Goal: Information Seeking & Learning: Learn about a topic

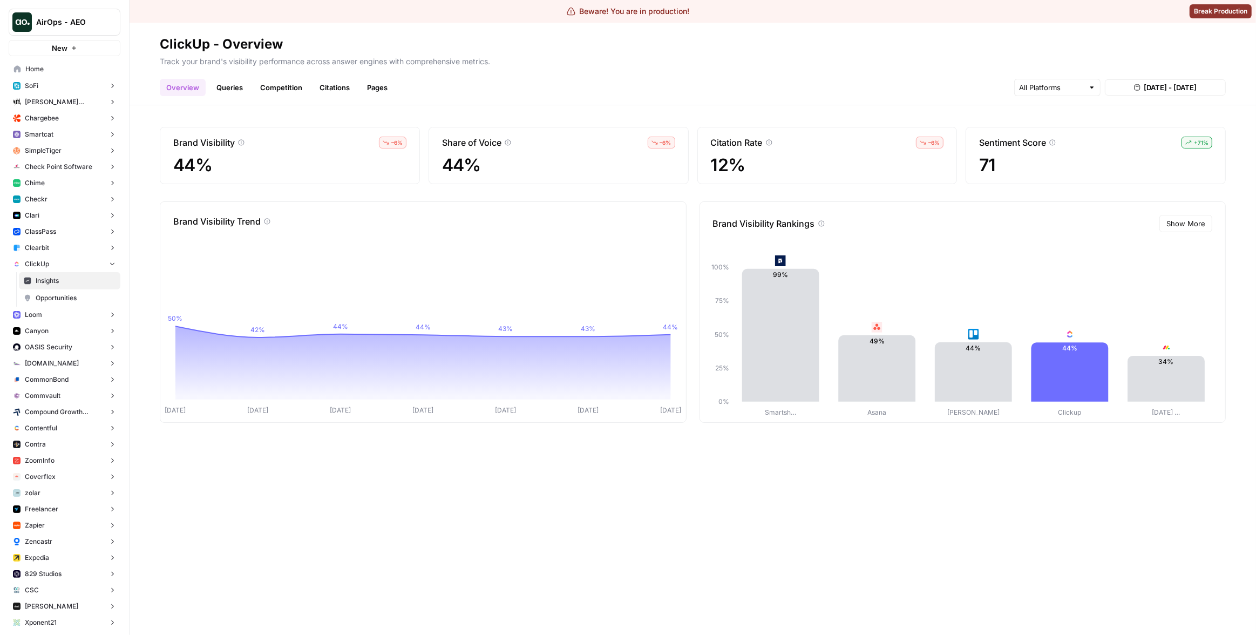
click at [236, 87] on link "Queries" at bounding box center [229, 87] width 39 height 17
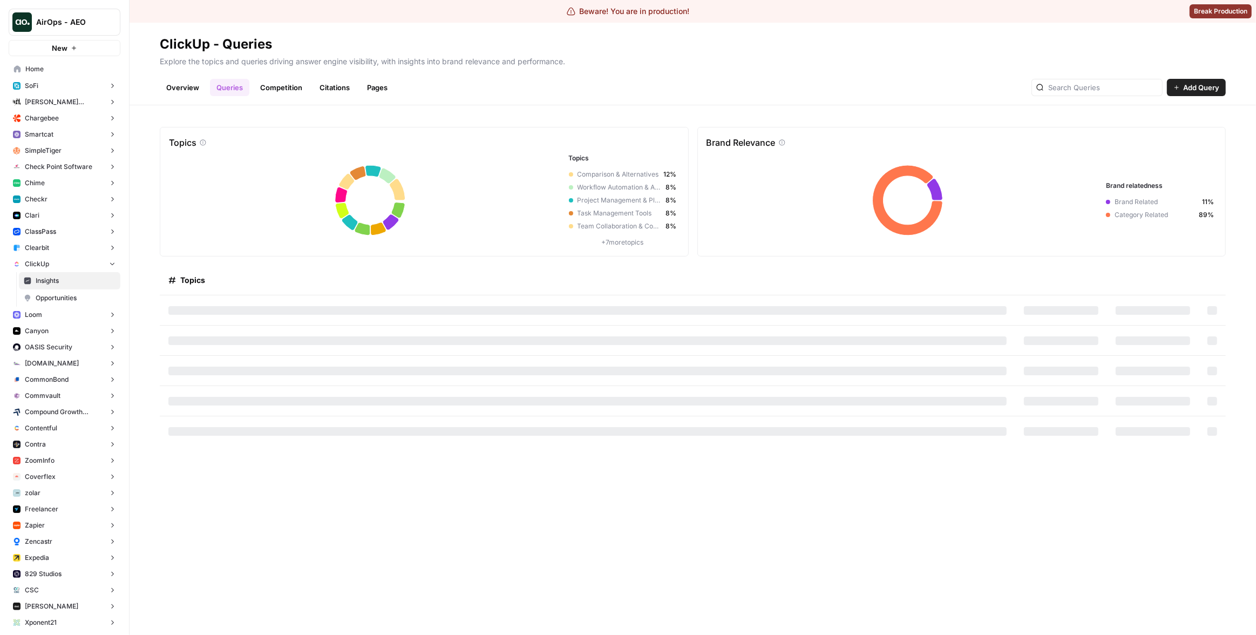
click at [190, 89] on link "Overview" at bounding box center [183, 87] width 46 height 17
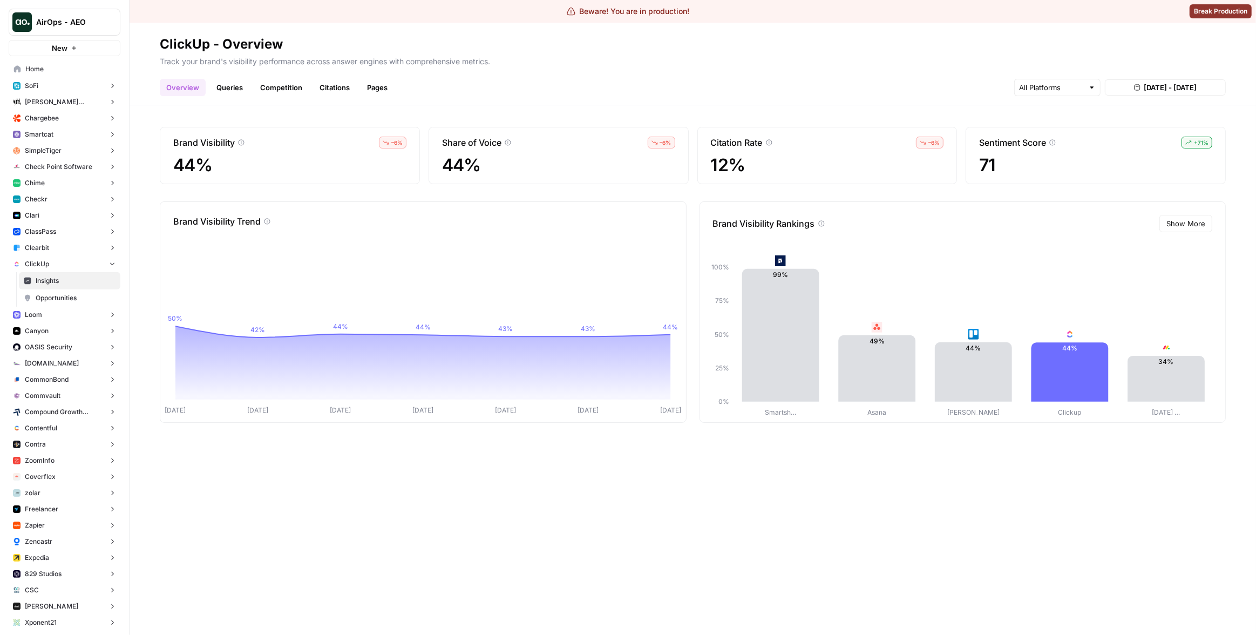
click at [425, 222] on div "Brand Visibility Trend" at bounding box center [423, 221] width 517 height 13
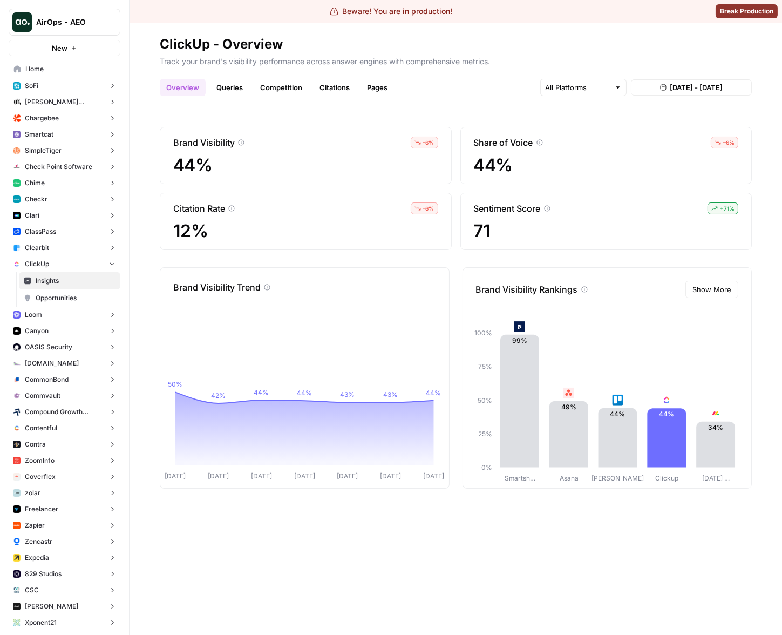
click at [682, 116] on div "Brand Visibility – 6 % 44% Share of Voice – 6 % 44% Citation Rate – 6 % 12% Sen…" at bounding box center [456, 369] width 653 height 529
click at [688, 87] on span "[DATE] - [DATE]" at bounding box center [696, 87] width 53 height 11
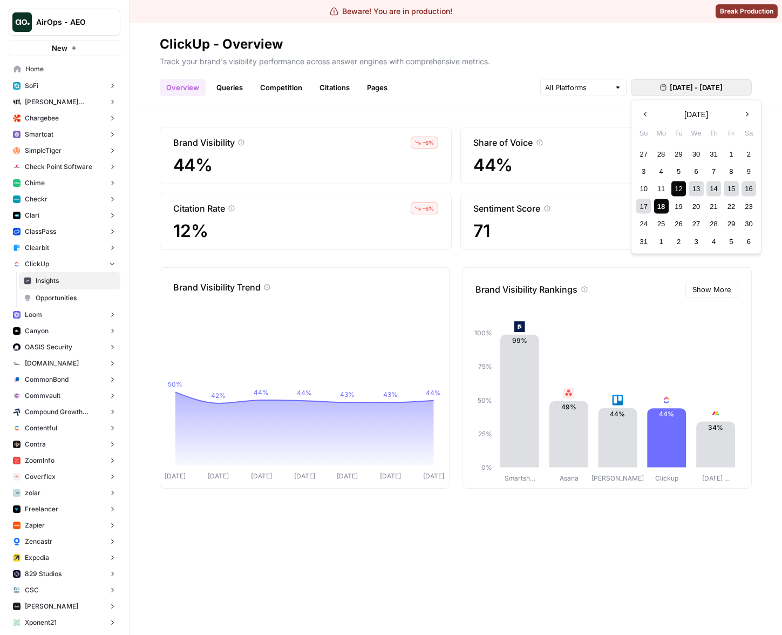
click at [660, 204] on div "18" at bounding box center [661, 206] width 15 height 15
click at [663, 202] on div "18" at bounding box center [661, 206] width 15 height 15
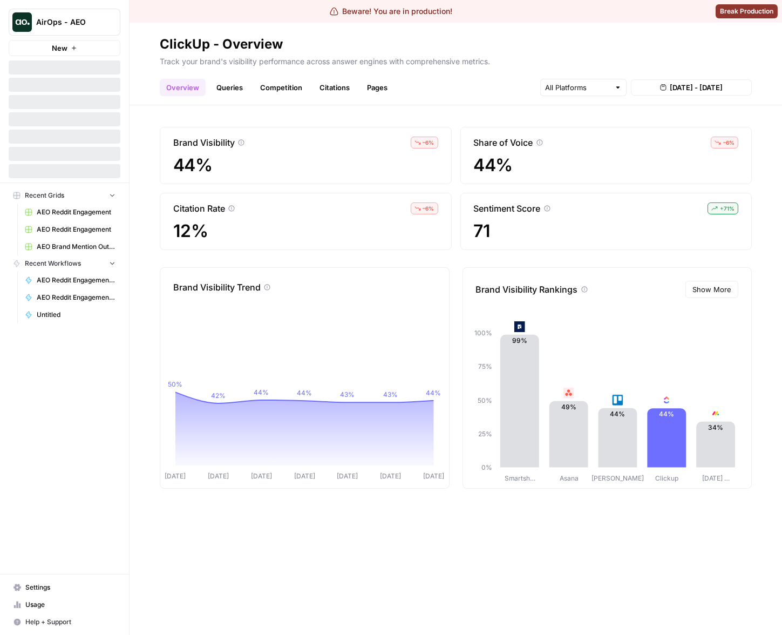
click at [682, 98] on header "ClickUp - Overview Track your brand's visibility performance across answer engi…" at bounding box center [456, 64] width 653 height 83
click at [682, 91] on span "[DATE] - [DATE]" at bounding box center [696, 87] width 53 height 11
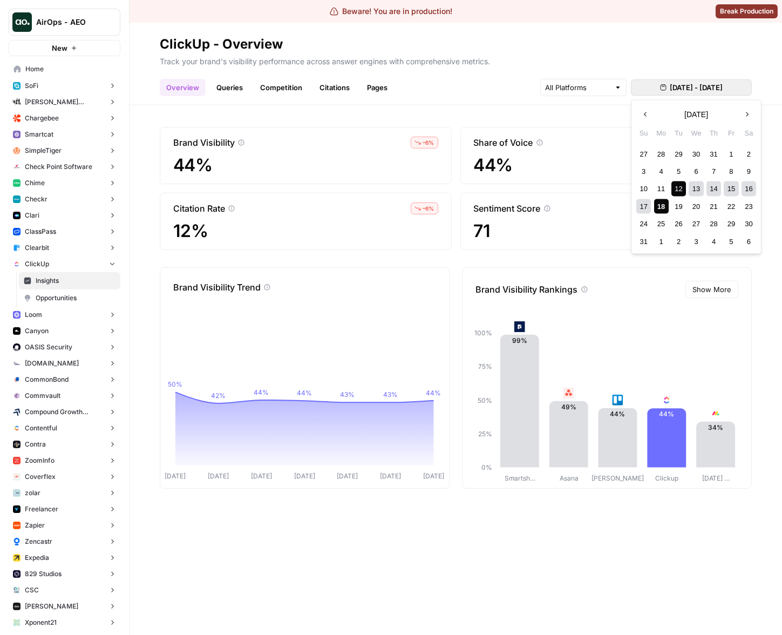
click at [664, 203] on div "18" at bounding box center [661, 206] width 15 height 15
click at [662, 207] on div "18" at bounding box center [661, 206] width 15 height 15
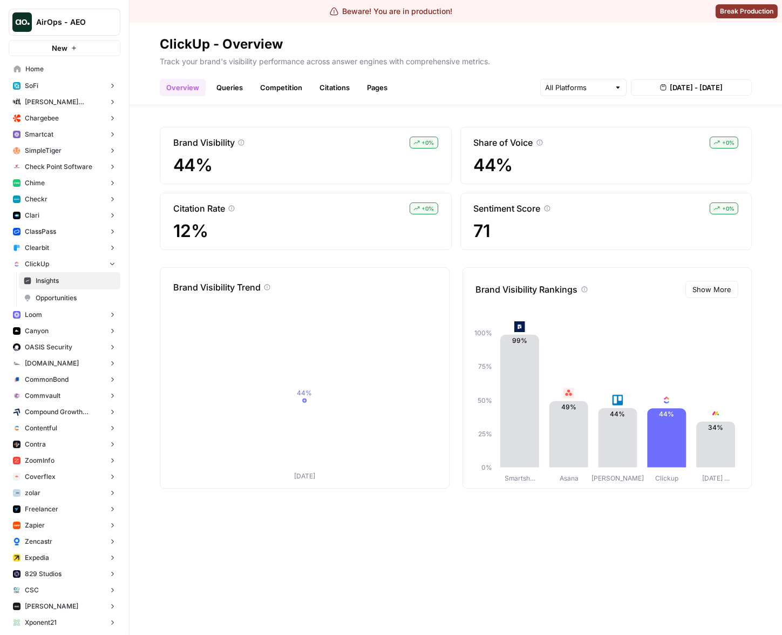
click at [704, 87] on span "[DATE] - [DATE]" at bounding box center [696, 87] width 53 height 11
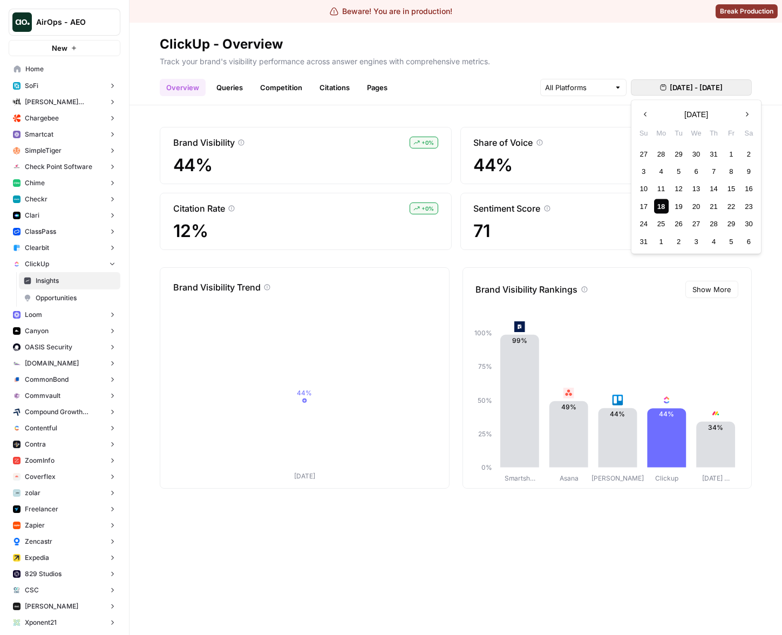
click at [661, 201] on div "18" at bounding box center [661, 206] width 15 height 15
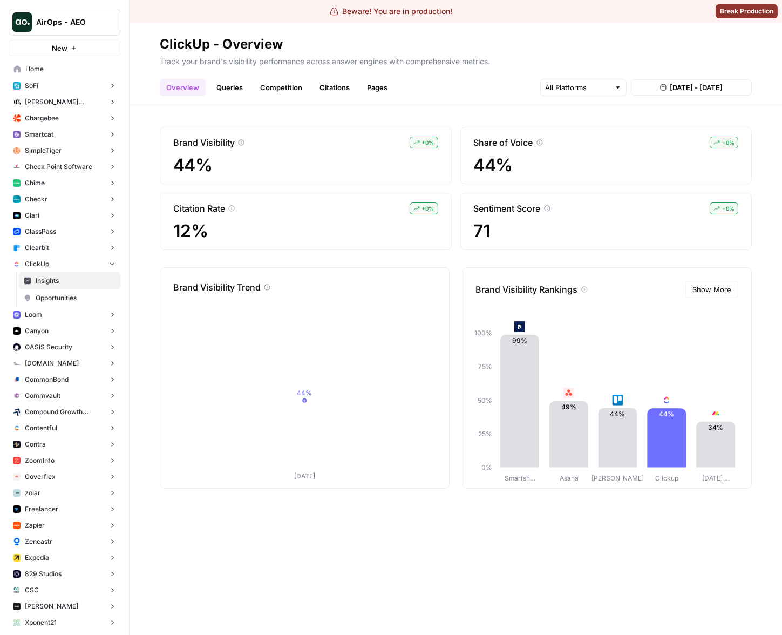
click at [646, 135] on div "Share of Voice + 0 % 44%" at bounding box center [606, 155] width 292 height 57
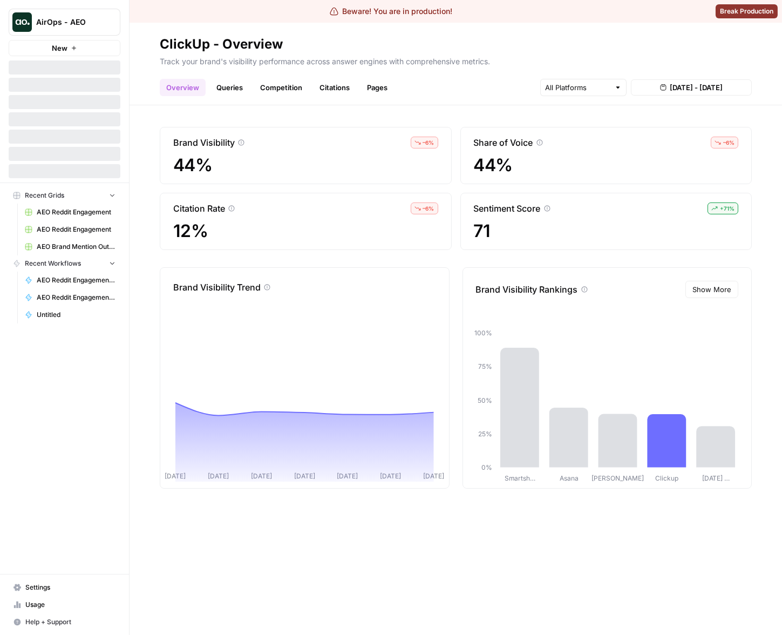
click at [702, 86] on span "[DATE] - [DATE]" at bounding box center [696, 87] width 53 height 11
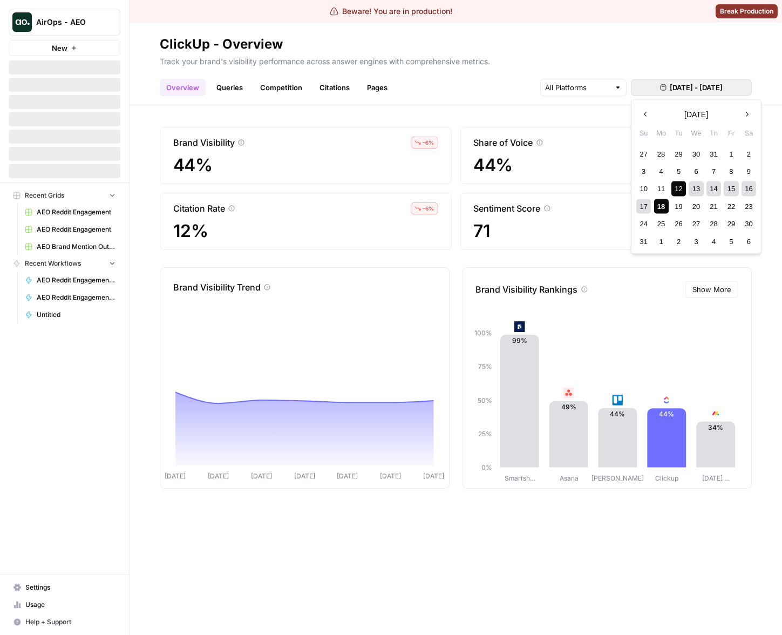
click at [664, 203] on div "18" at bounding box center [661, 206] width 15 height 15
click at [663, 203] on div "18" at bounding box center [661, 206] width 15 height 15
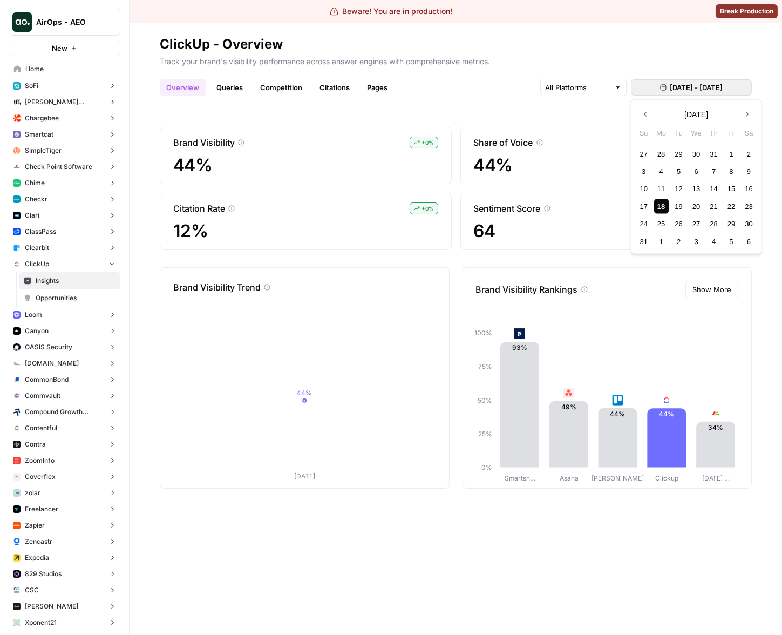
click at [690, 91] on span "[DATE] - [DATE]" at bounding box center [696, 87] width 53 height 11
click at [663, 200] on div "18" at bounding box center [661, 206] width 15 height 15
click at [663, 202] on div "18" at bounding box center [661, 206] width 15 height 15
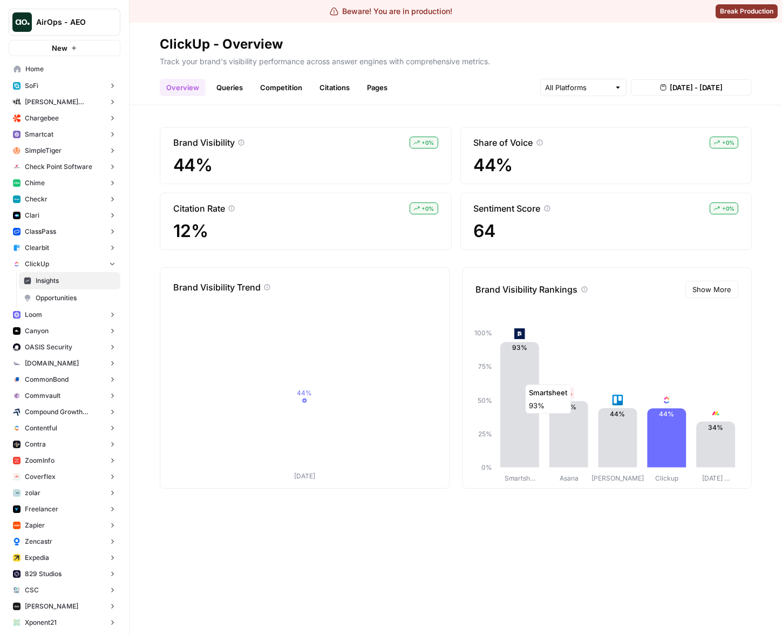
click at [515, 378] on icon at bounding box center [519, 404] width 39 height 125
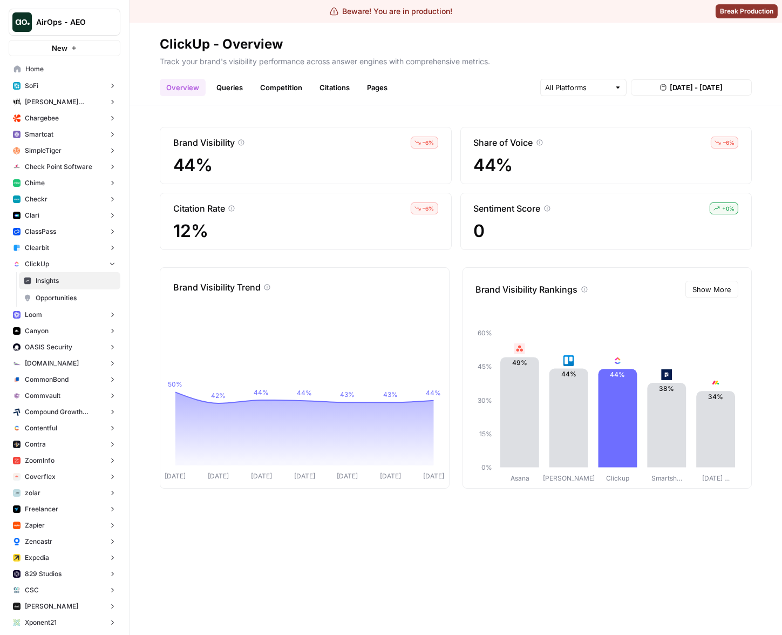
click at [40, 96] on button "[PERSON_NAME] [PERSON_NAME] at Work" at bounding box center [65, 102] width 112 height 16
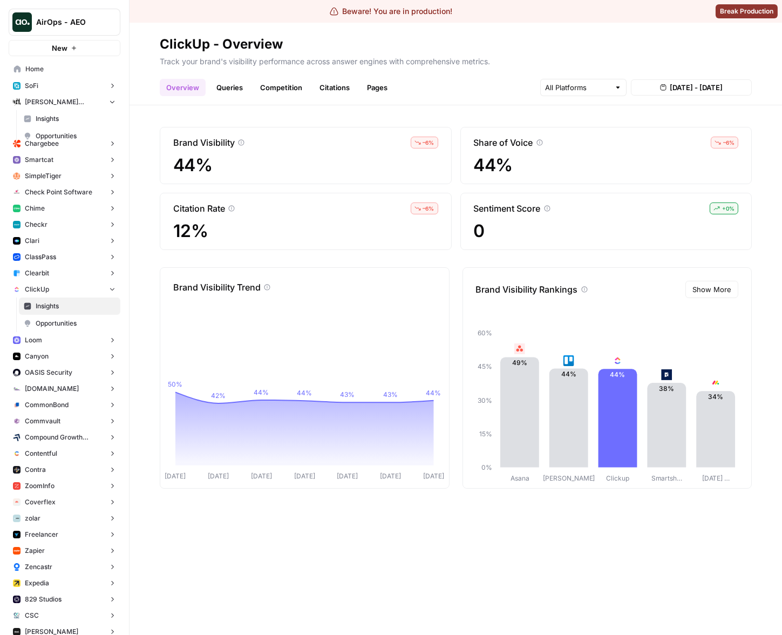
click at [42, 90] on button "SoFi" at bounding box center [65, 86] width 112 height 16
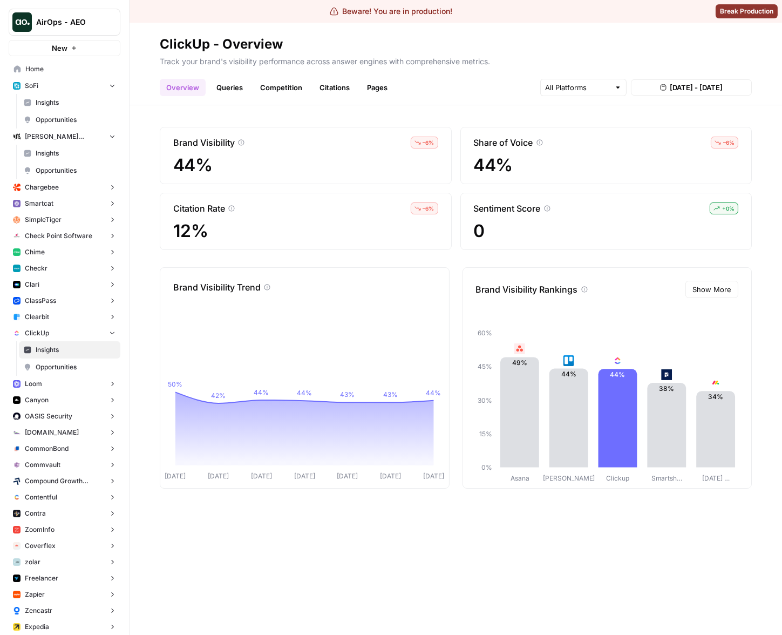
click at [48, 100] on span "Insights" at bounding box center [76, 103] width 80 height 10
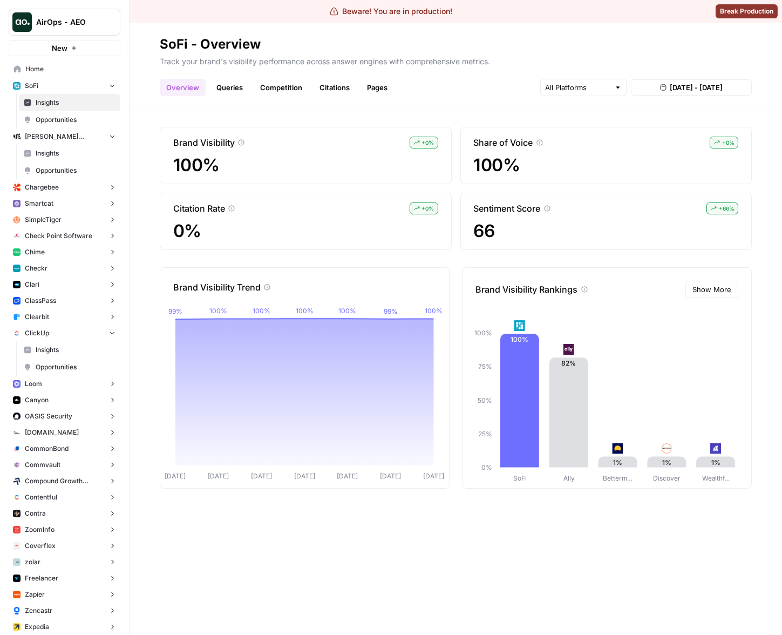
click at [71, 153] on span "Insights" at bounding box center [76, 153] width 80 height 10
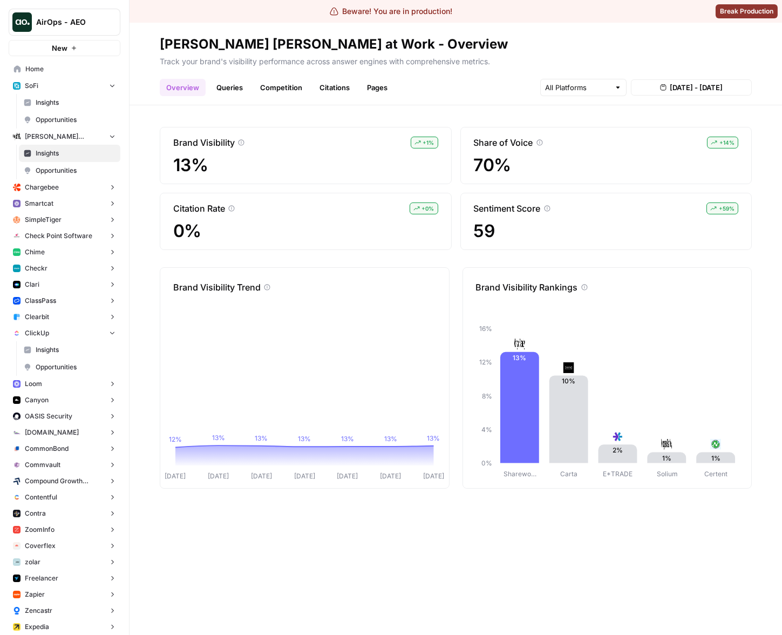
click at [52, 187] on span "Chargebee" at bounding box center [42, 187] width 34 height 10
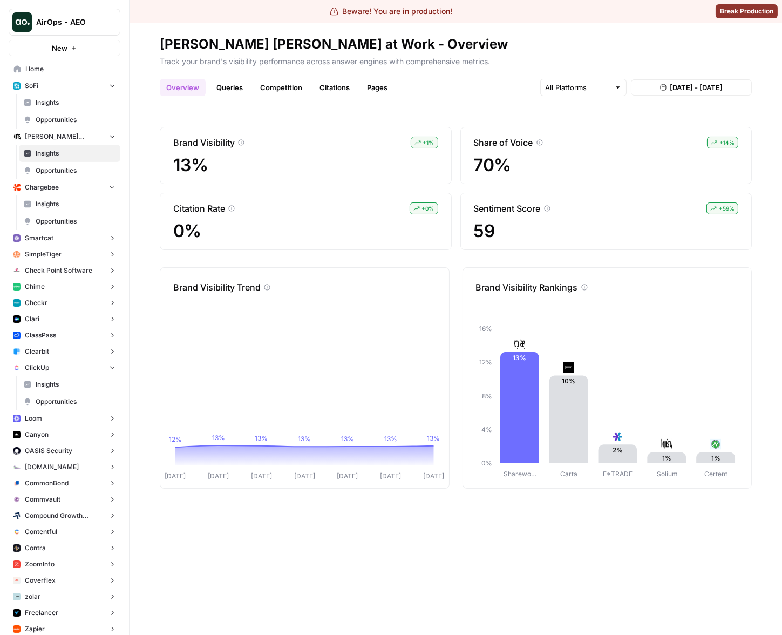
click at [52, 202] on span "Insights" at bounding box center [76, 204] width 80 height 10
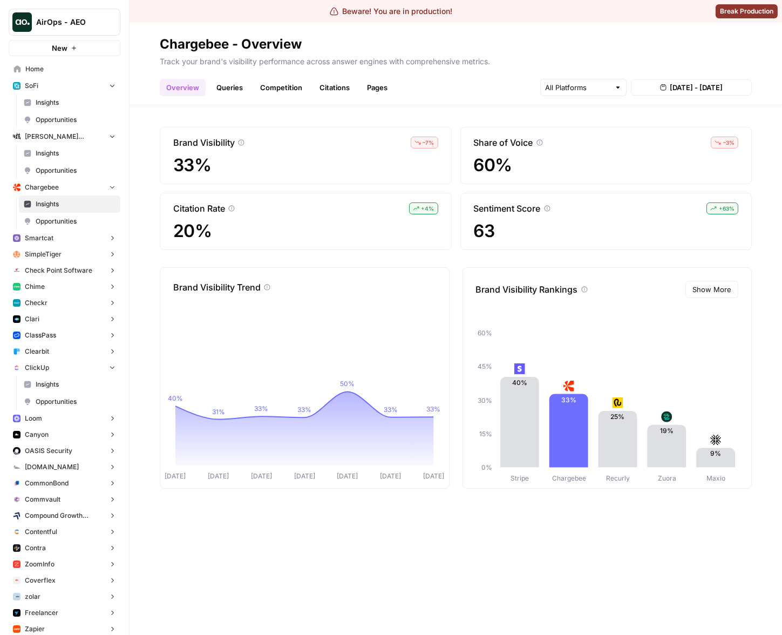
click at [45, 243] on button "Smartcat" at bounding box center [65, 238] width 112 height 16
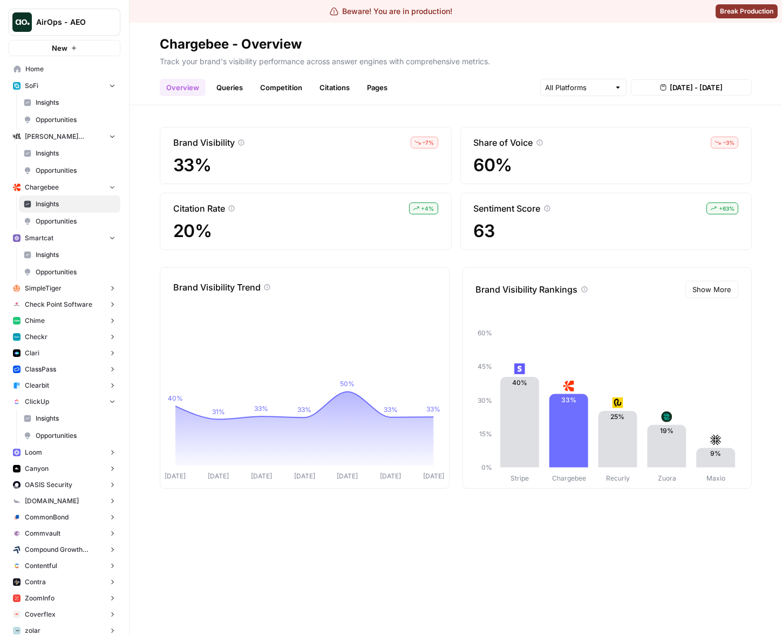
click at [51, 258] on span "Insights" at bounding box center [76, 255] width 80 height 10
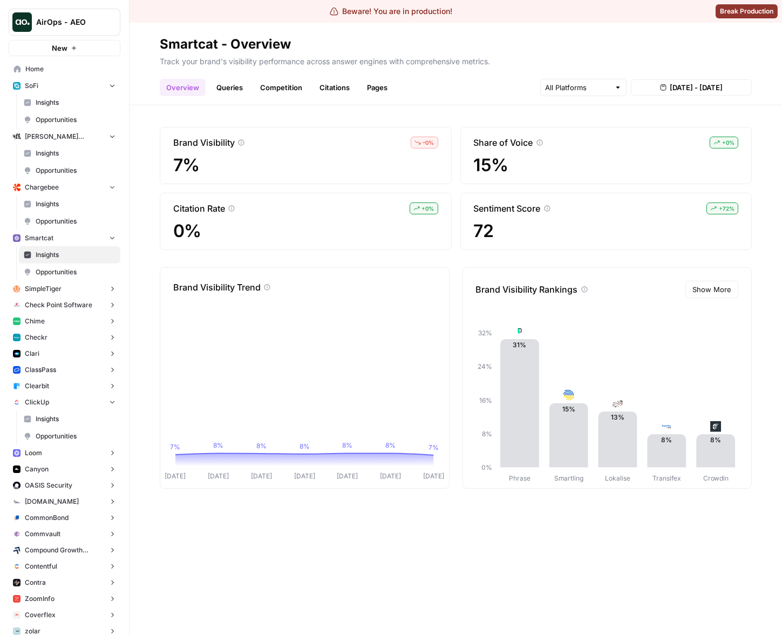
click at [55, 289] on span "SimpleTiger" at bounding box center [43, 289] width 37 height 10
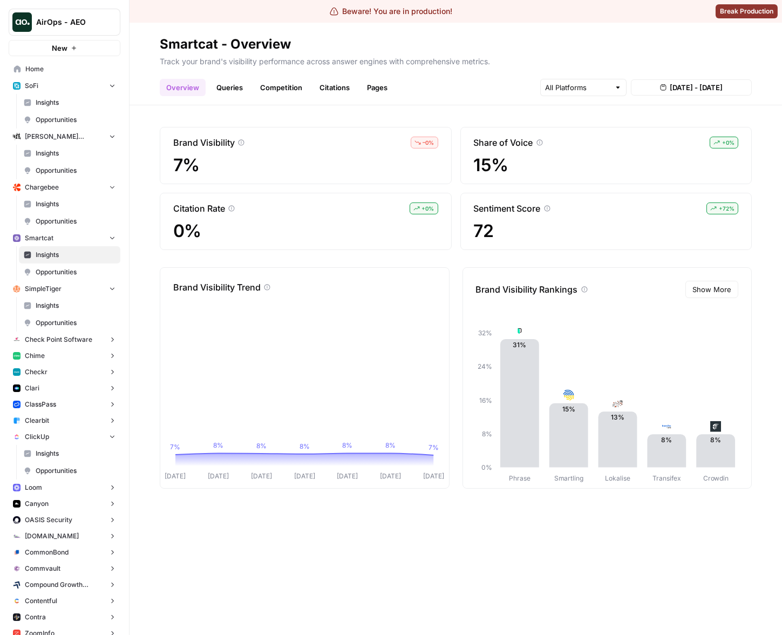
click at [58, 314] on link "Opportunities" at bounding box center [69, 322] width 101 height 17
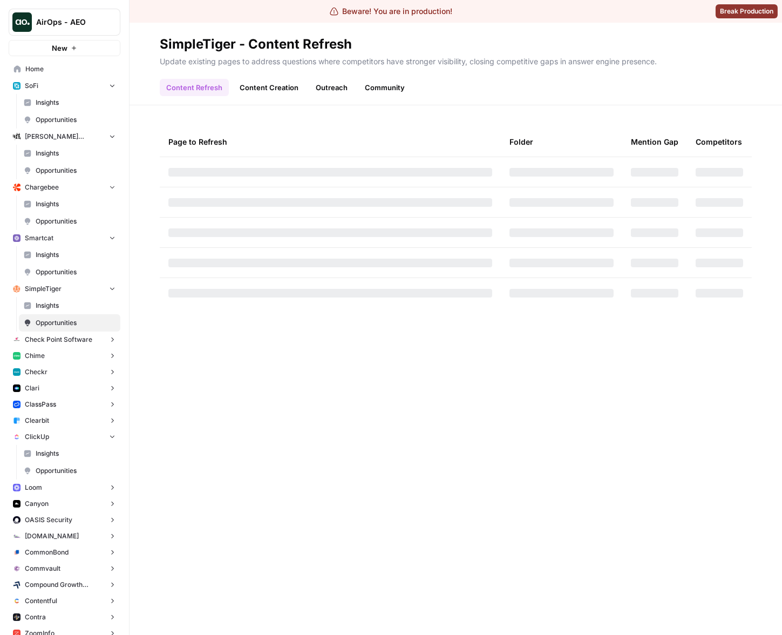
click at [59, 309] on span "Insights" at bounding box center [76, 306] width 80 height 10
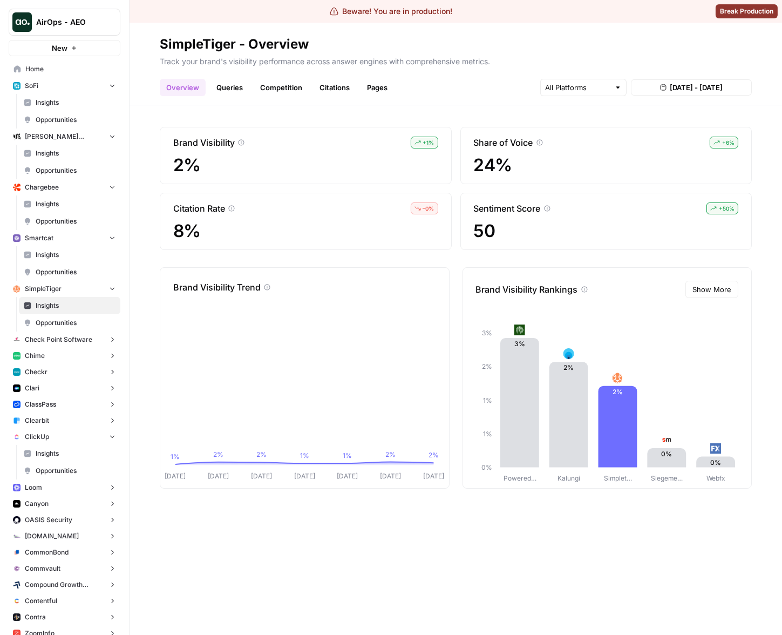
click at [64, 339] on span "Check Point Software" at bounding box center [58, 340] width 67 height 10
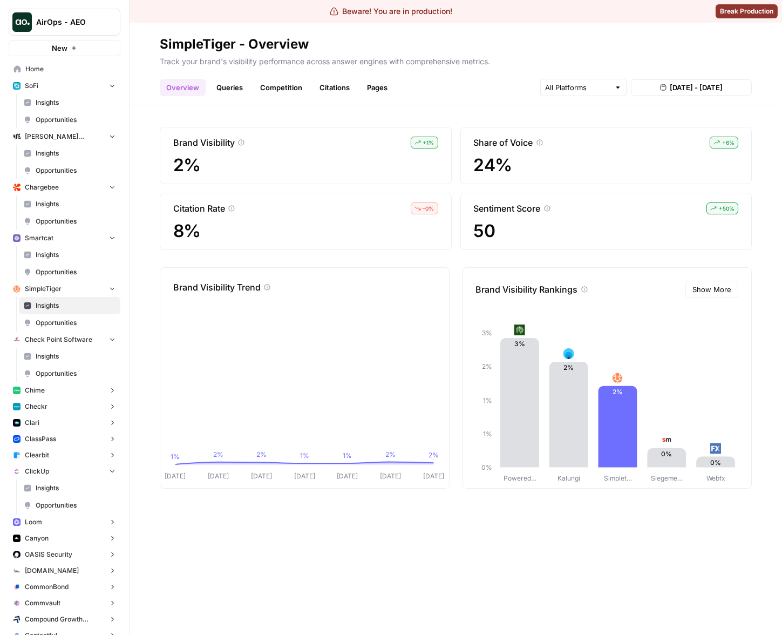
click at [61, 354] on span "Insights" at bounding box center [76, 356] width 80 height 10
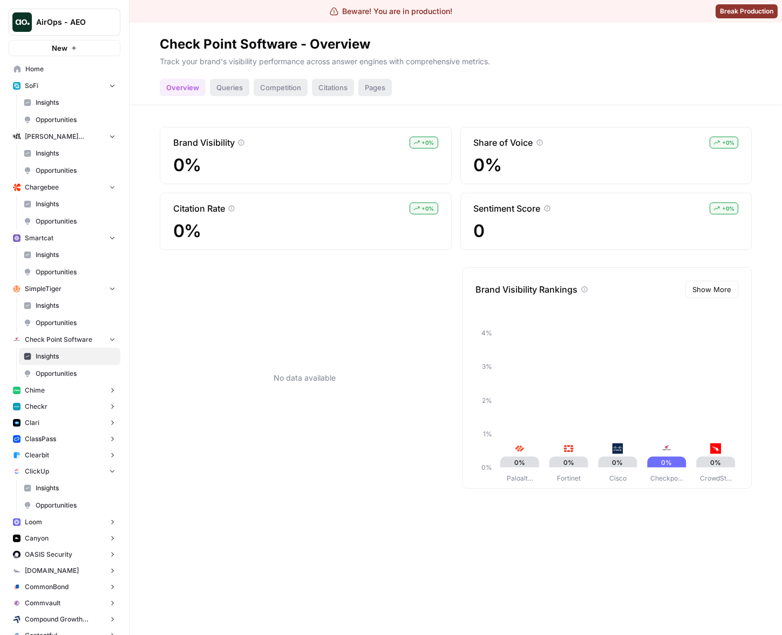
click at [55, 392] on button "Chime" at bounding box center [65, 390] width 112 height 16
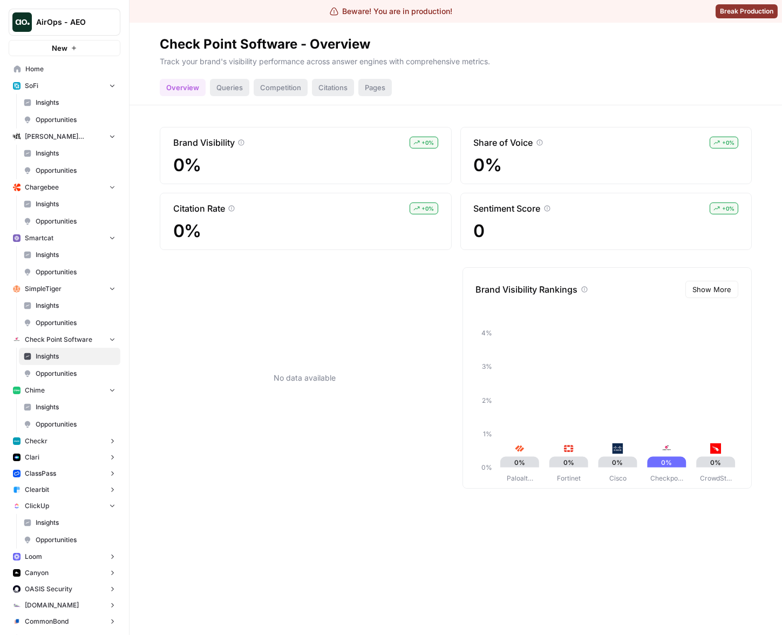
click at [56, 406] on span "Insights" at bounding box center [76, 407] width 80 height 10
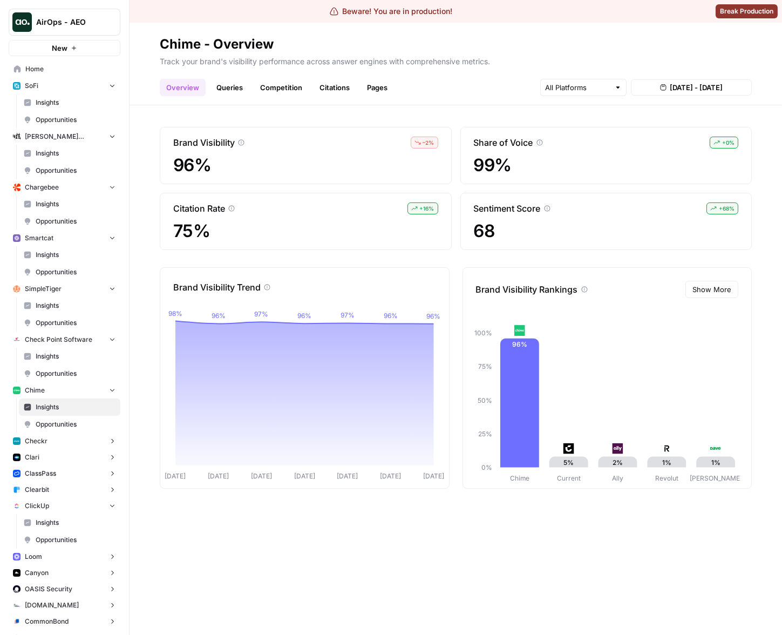
click at [65, 434] on button "Checkr" at bounding box center [65, 441] width 112 height 16
click at [57, 456] on span "Insights" at bounding box center [76, 458] width 80 height 10
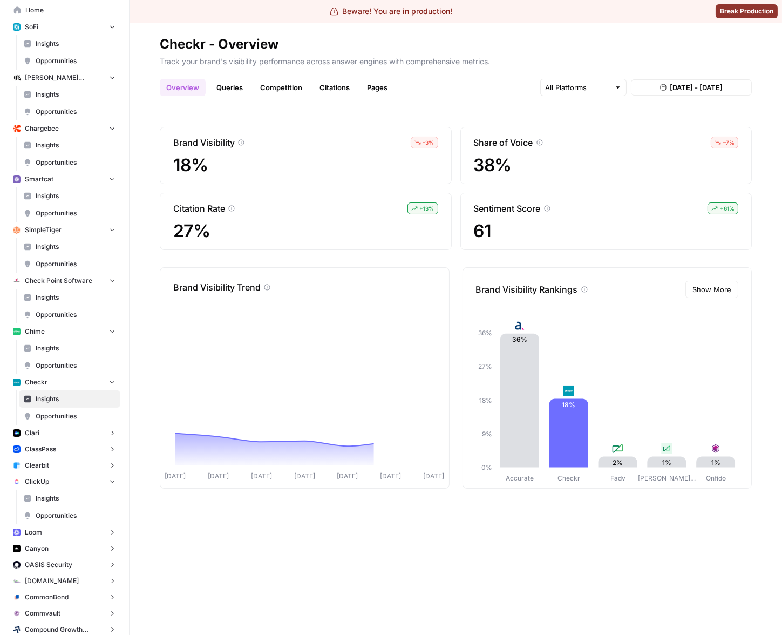
scroll to position [65, 0]
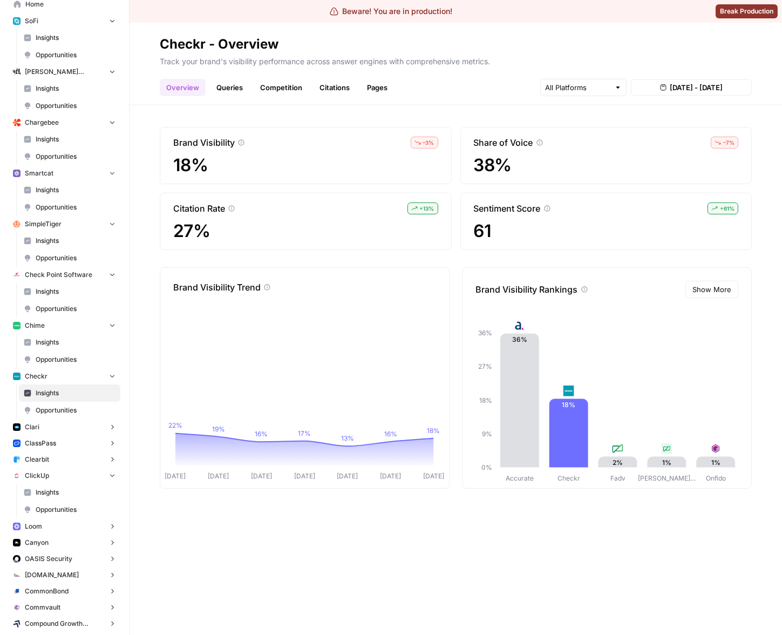
click at [48, 432] on button "Clari" at bounding box center [65, 427] width 112 height 16
click at [63, 447] on span "Insights" at bounding box center [76, 444] width 80 height 10
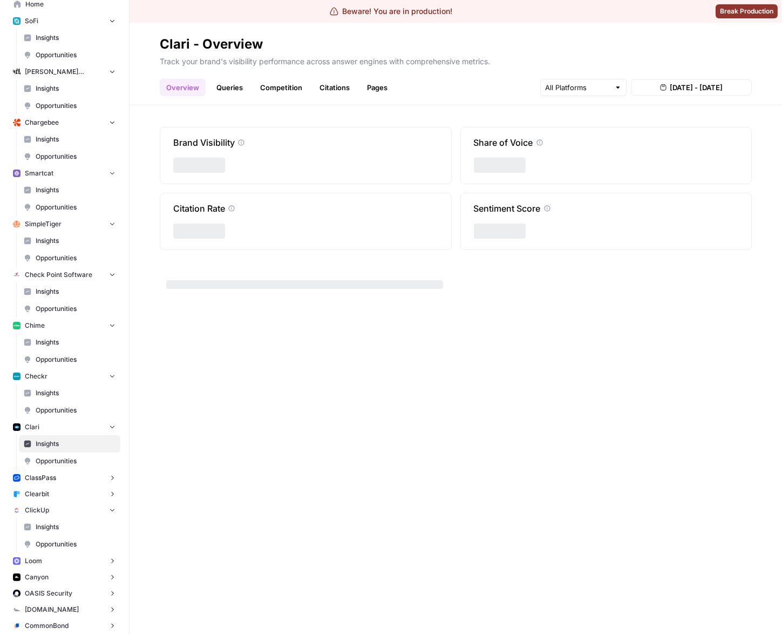
scroll to position [178, 0]
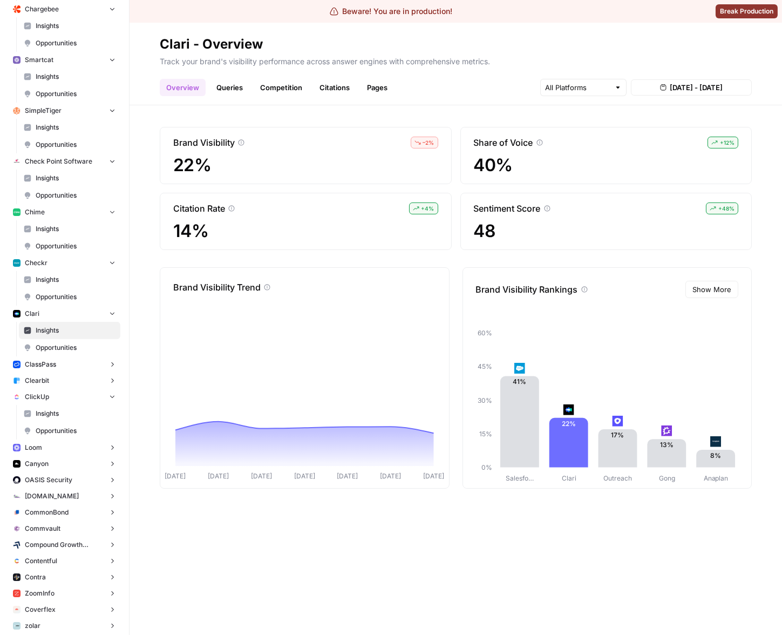
click at [51, 370] on button "ClassPass" at bounding box center [65, 364] width 112 height 16
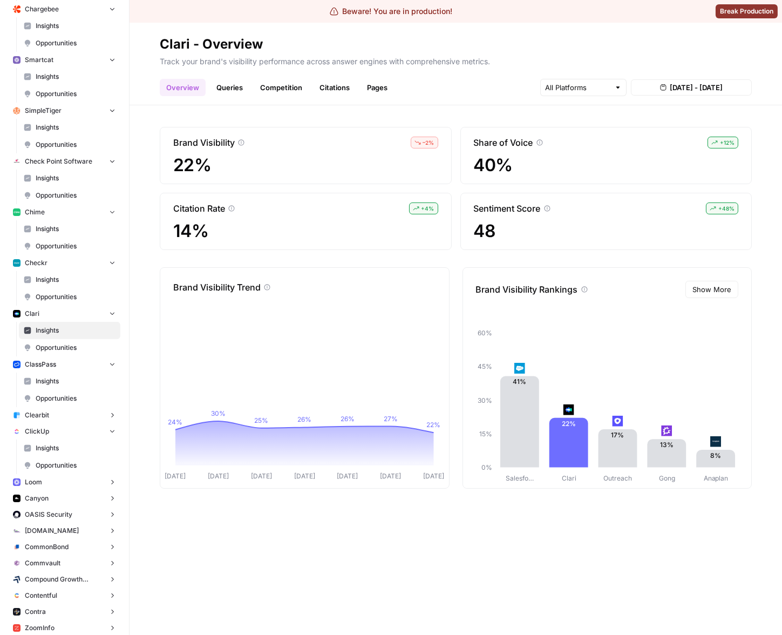
click at [53, 381] on span "Insights" at bounding box center [76, 381] width 80 height 10
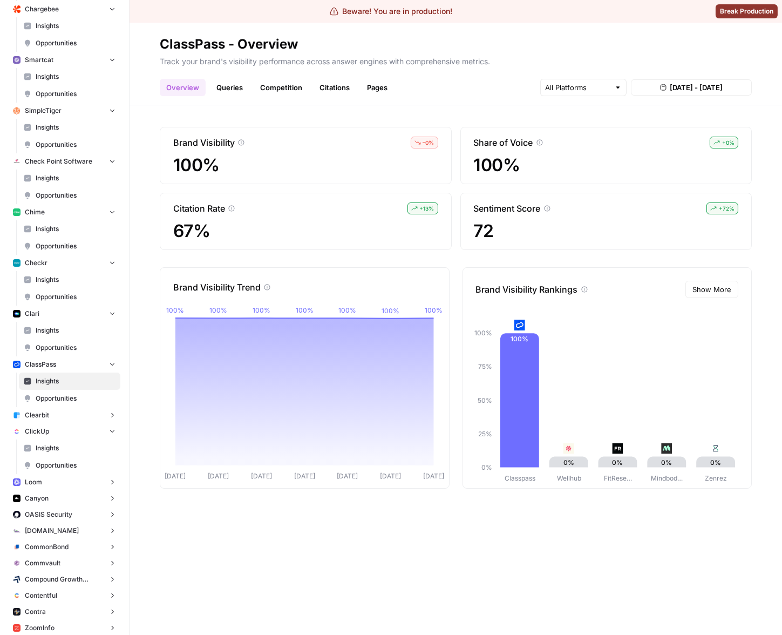
click at [57, 415] on button "Clearbit" at bounding box center [65, 415] width 112 height 16
click at [52, 432] on span "Insights" at bounding box center [76, 432] width 80 height 10
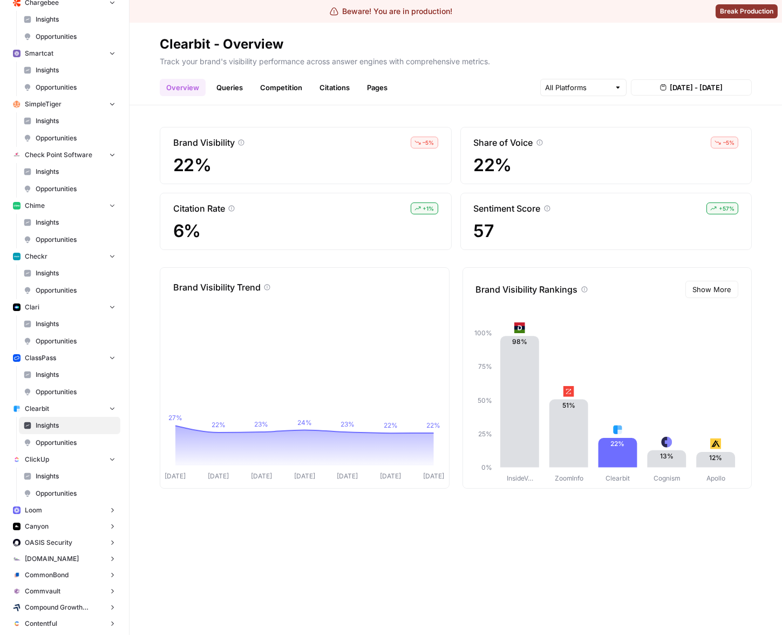
scroll to position [191, 0]
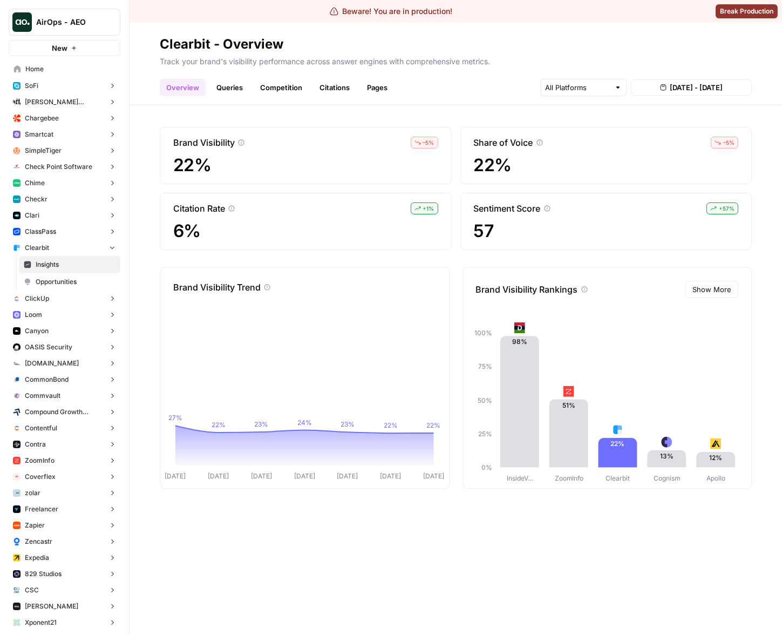
click at [525, 575] on div "Brand Visibility – 5 % 22% Share of Voice – 5 % 22% Citation Rate + 1 % 6% Sent…" at bounding box center [456, 369] width 653 height 529
click at [49, 300] on span "ClickUp" at bounding box center [37, 299] width 24 height 10
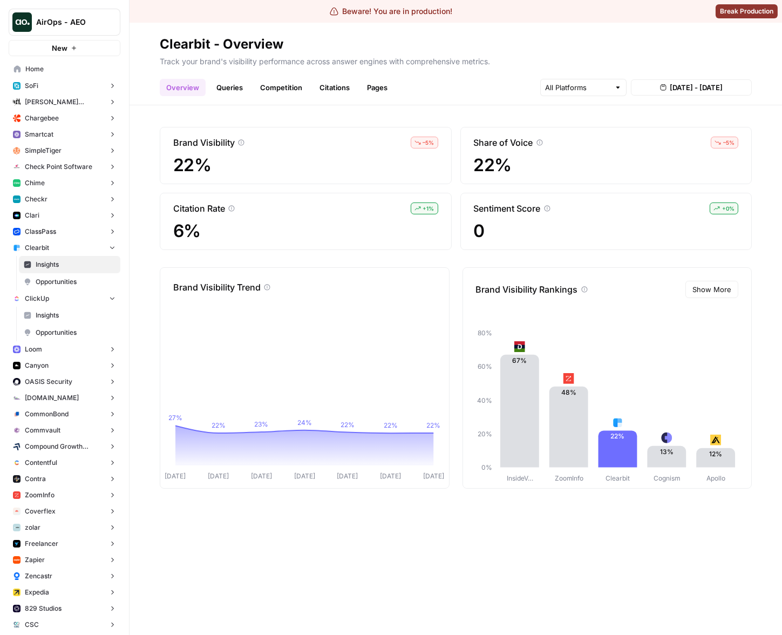
click at [50, 316] on span "Insights" at bounding box center [76, 315] width 80 height 10
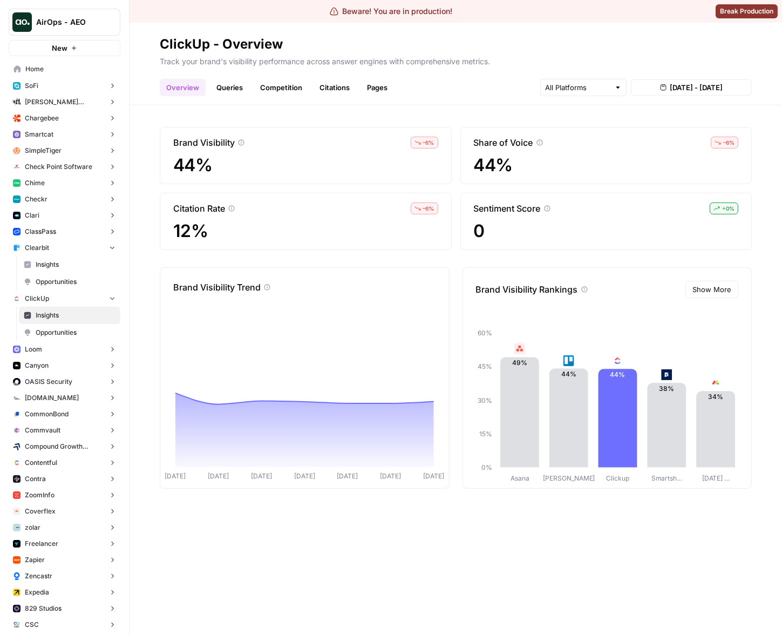
click at [45, 348] on button "Loom" at bounding box center [65, 349] width 112 height 16
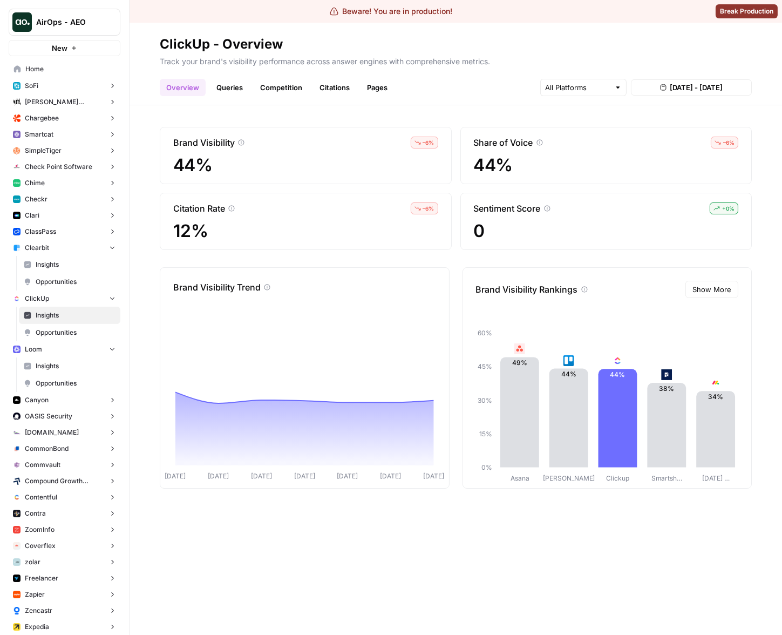
click at [48, 364] on span "Insights" at bounding box center [76, 366] width 80 height 10
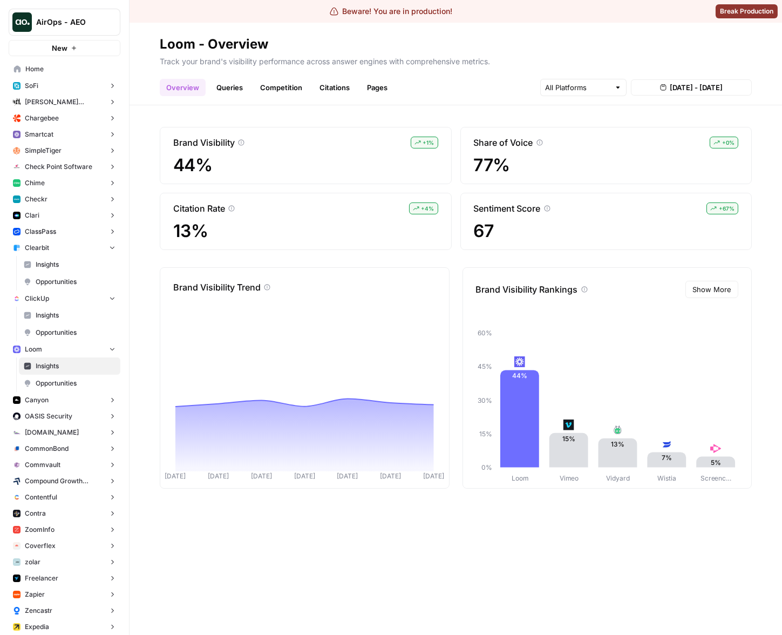
click at [60, 398] on button "Canyon" at bounding box center [65, 400] width 112 height 16
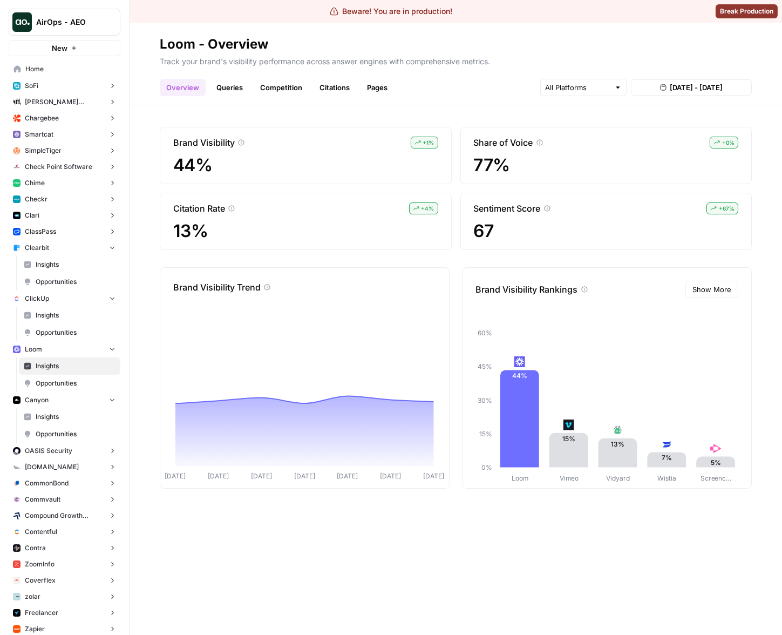
click at [58, 415] on span "Insights" at bounding box center [76, 417] width 80 height 10
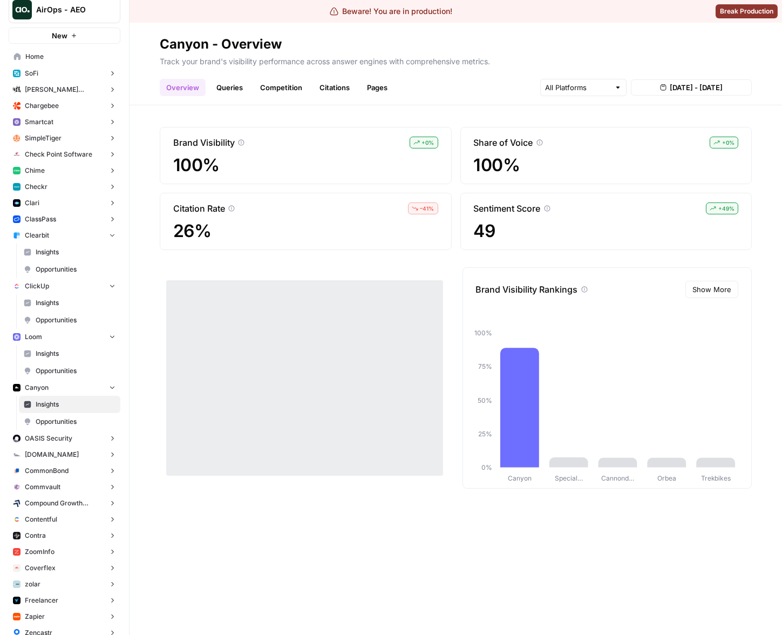
scroll to position [19, 0]
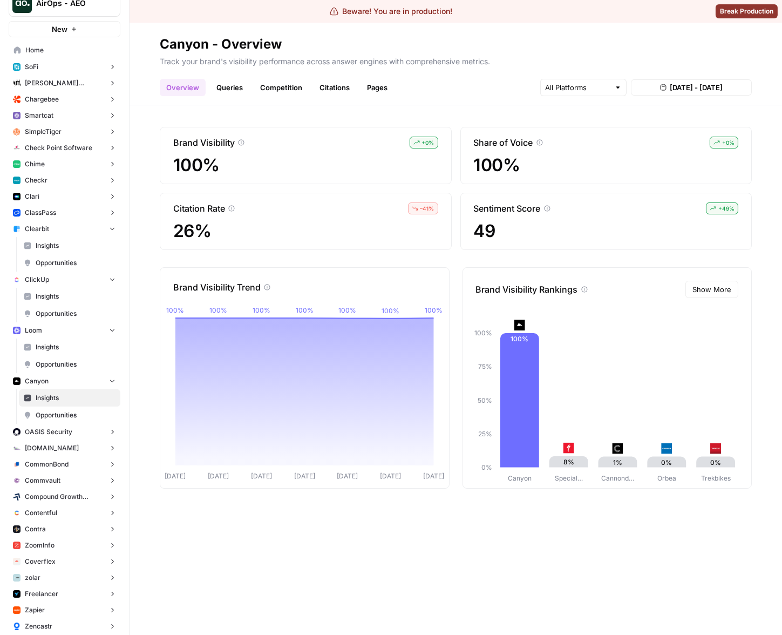
click at [83, 434] on button "OASIS Security" at bounding box center [65, 432] width 112 height 16
click at [74, 449] on span "Insights" at bounding box center [76, 449] width 80 height 10
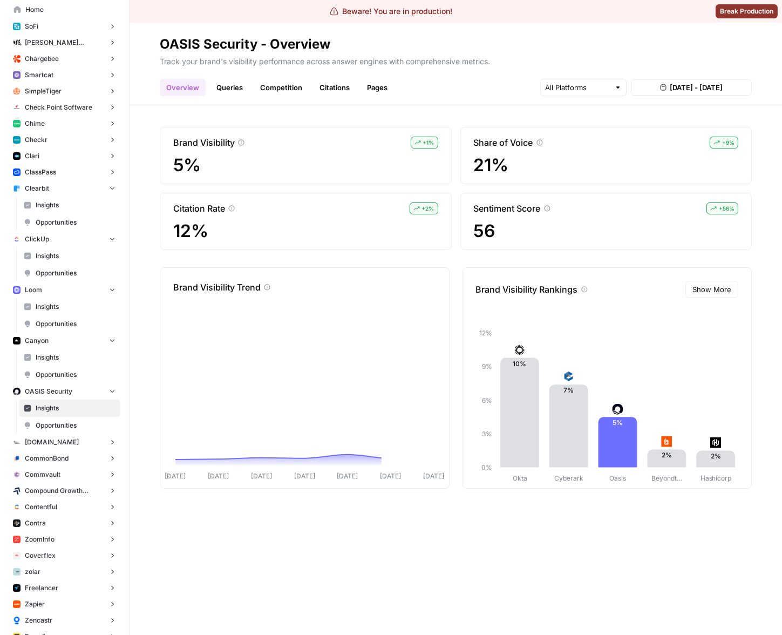
scroll to position [69, 0]
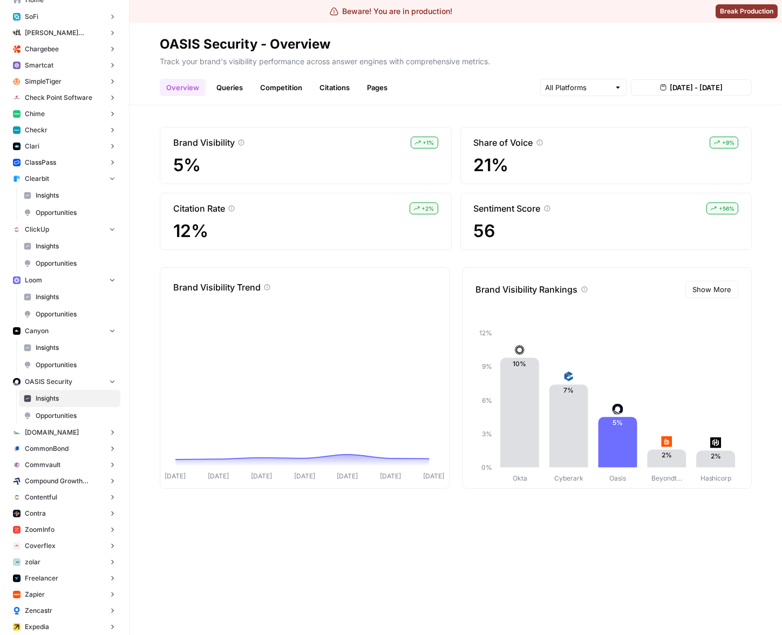
click at [55, 429] on span "[DOMAIN_NAME]" at bounding box center [52, 432] width 54 height 10
click at [53, 452] on span "Insights" at bounding box center [76, 449] width 80 height 10
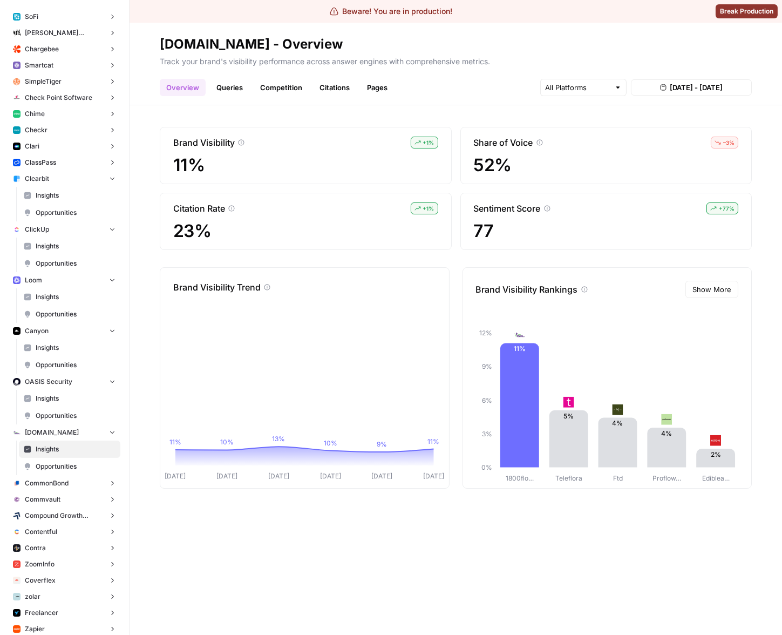
scroll to position [165, 0]
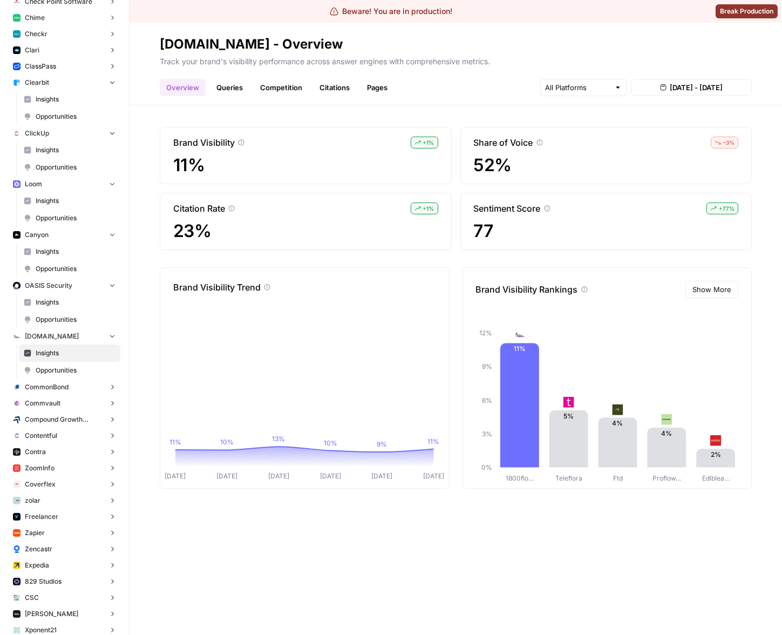
click at [72, 385] on button "CommonBond" at bounding box center [65, 387] width 112 height 16
click at [64, 407] on span "Insights" at bounding box center [76, 404] width 80 height 10
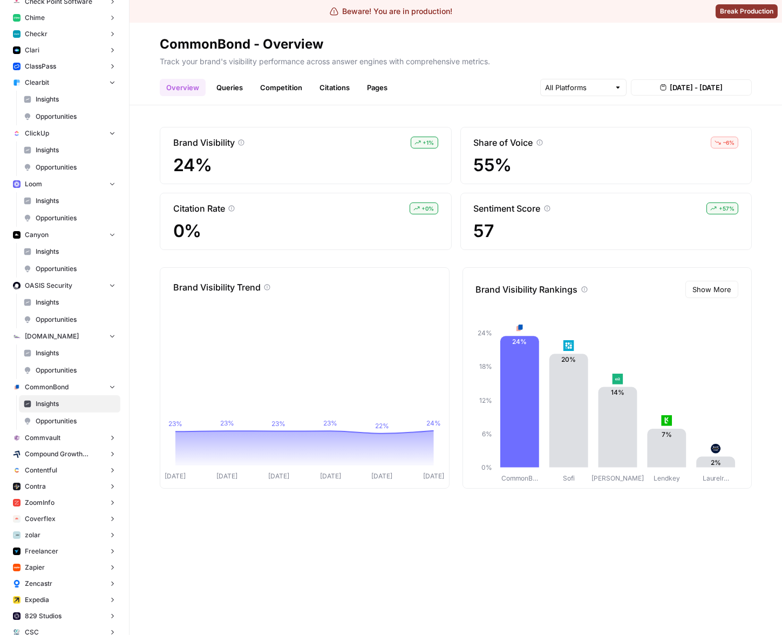
click at [53, 452] on span "Compound Growth Marketing" at bounding box center [64, 454] width 79 height 10
click at [69, 440] on button "Commvault" at bounding box center [65, 438] width 112 height 16
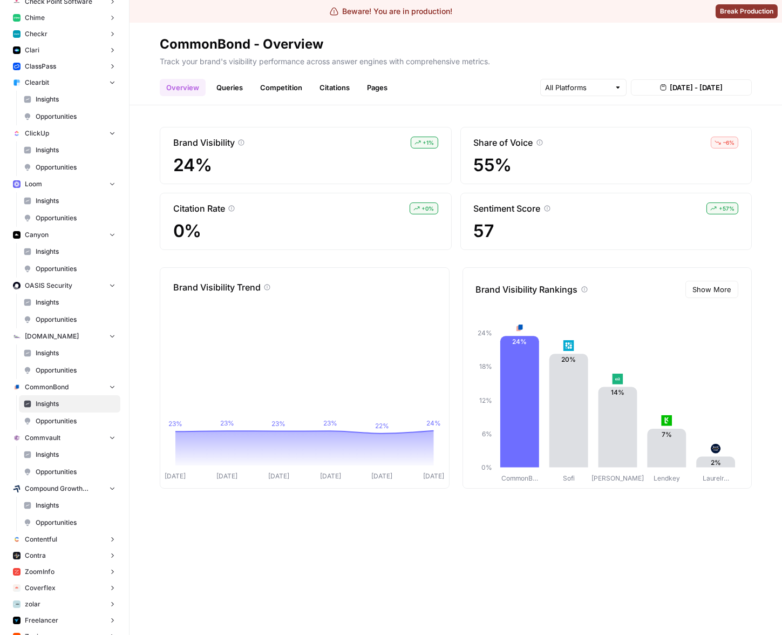
click at [58, 452] on span "Insights" at bounding box center [76, 455] width 80 height 10
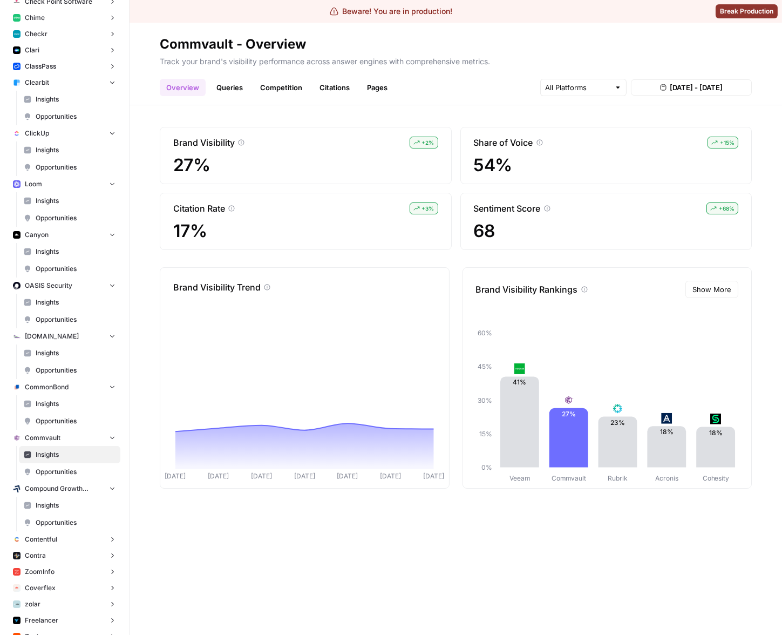
scroll to position [336, 0]
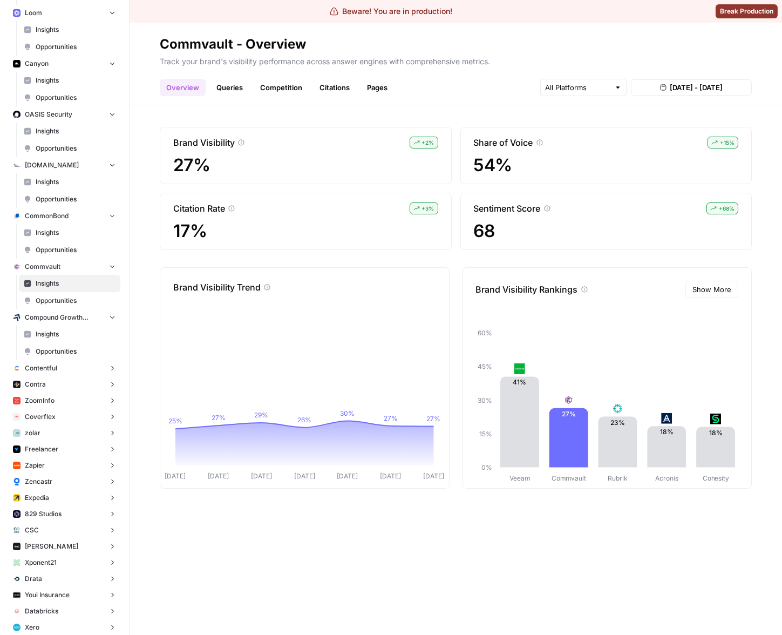
click at [55, 334] on span "Insights" at bounding box center [76, 334] width 80 height 10
